Goal: Task Accomplishment & Management: Use online tool/utility

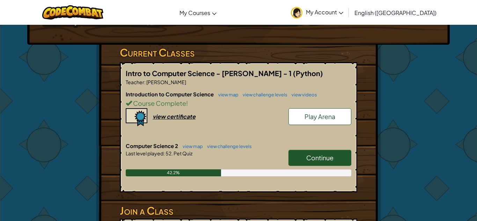
scroll to position [93, 0]
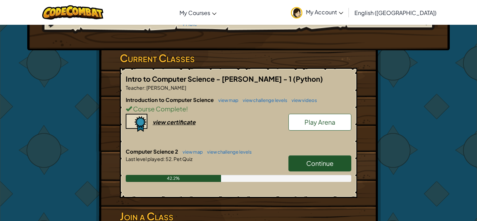
click at [319, 167] on span "Continue" at bounding box center [320, 163] width 27 height 8
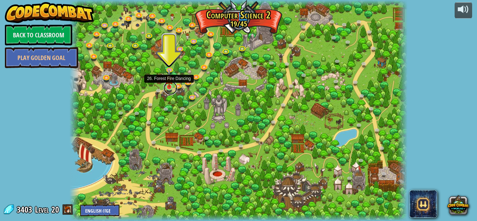
click at [170, 91] on link at bounding box center [171, 88] width 14 height 14
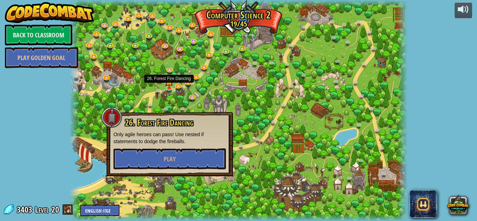
click at [157, 70] on div at bounding box center [239, 110] width 338 height 221
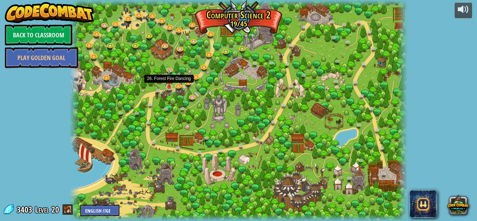
click at [168, 82] on img at bounding box center [169, 79] width 8 height 18
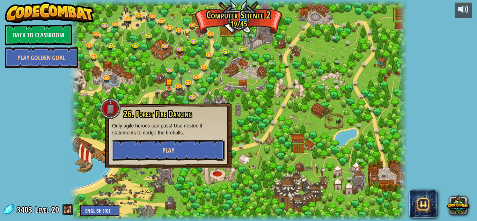
click at [180, 144] on button "Play" at bounding box center [168, 150] width 113 height 21
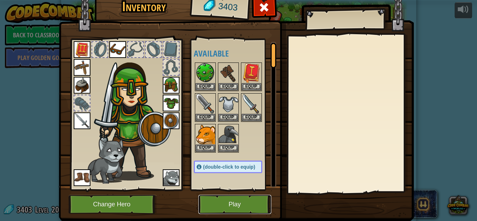
click at [223, 209] on button "Play" at bounding box center [235, 204] width 73 height 19
